Goal: Feedback & Contribution: Leave review/rating

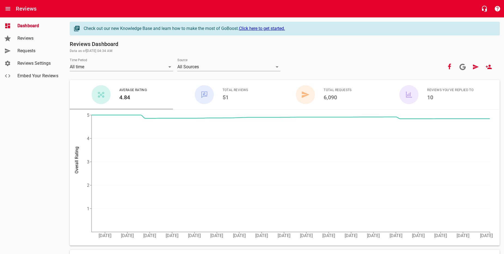
click at [50, 53] on span "Requests" at bounding box center [37, 51] width 41 height 7
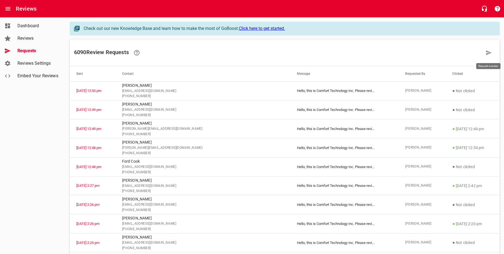
click at [491, 54] on icon at bounding box center [489, 53] width 7 height 7
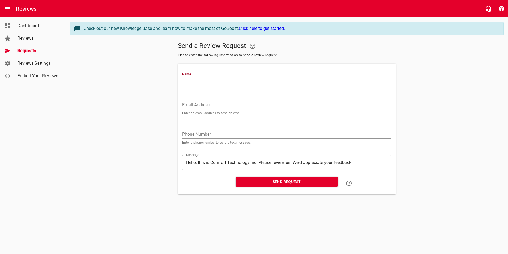
click at [299, 85] on input "Name" at bounding box center [286, 81] width 209 height 9
type input "[PERSON_NAME]"
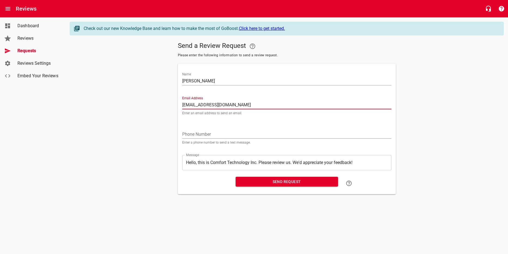
type input "[EMAIL_ADDRESS][DOMAIN_NAME]"
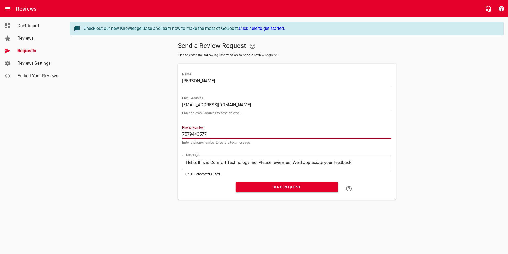
type input "7579443577"
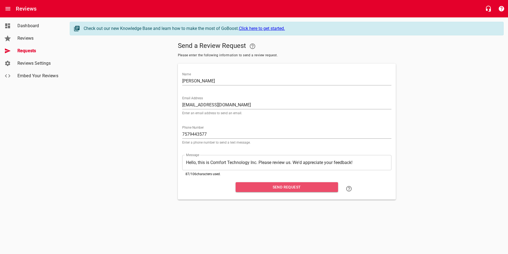
click at [311, 191] on span "Send Request" at bounding box center [287, 187] width 94 height 7
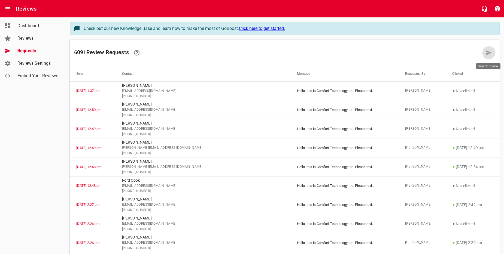
click at [490, 55] on icon at bounding box center [489, 53] width 7 height 7
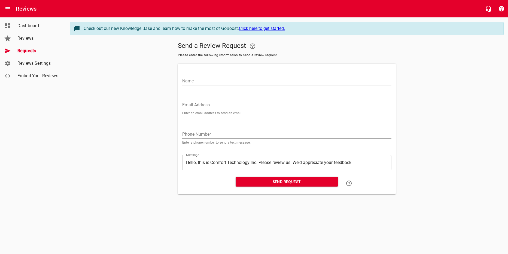
click at [306, 79] on input "Name" at bounding box center [286, 81] width 209 height 9
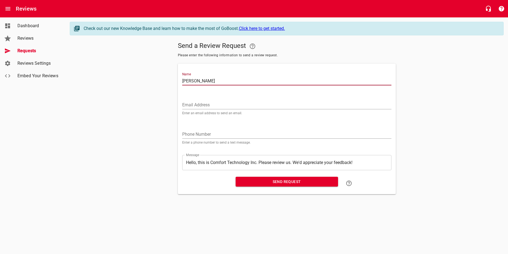
type input "[PERSON_NAME]"
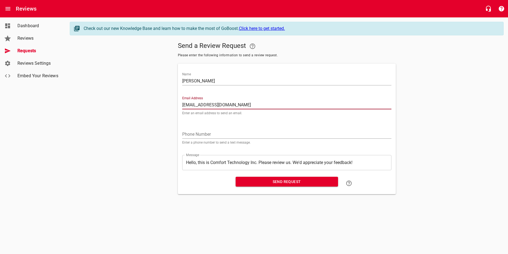
type input "[EMAIL_ADDRESS][DOMAIN_NAME]"
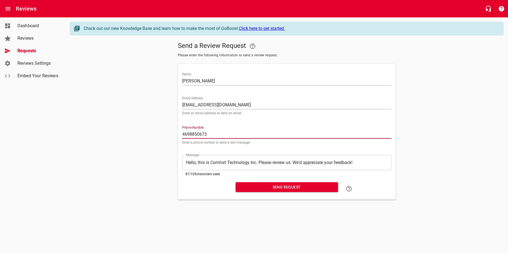
type input "4698850673"
click at [302, 185] on span "Send Request" at bounding box center [287, 187] width 94 height 7
